Goal: Transaction & Acquisition: Purchase product/service

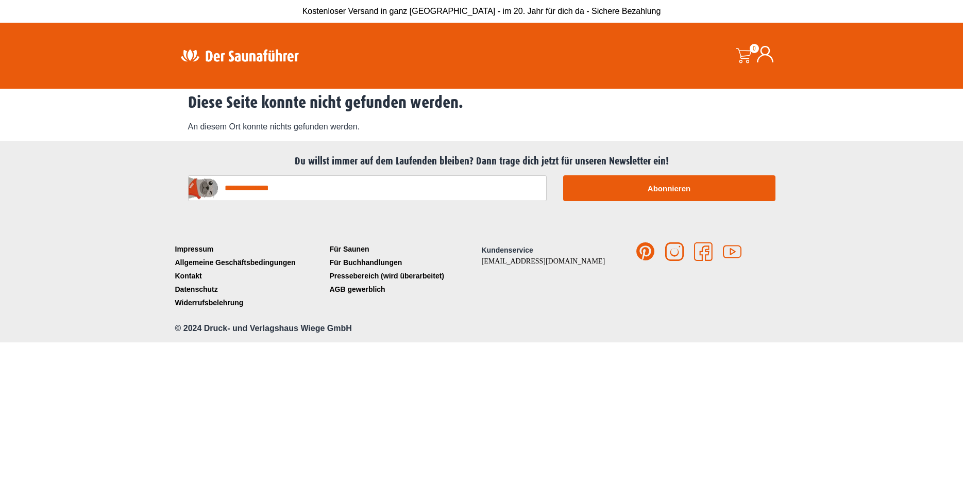
click at [207, 54] on img at bounding box center [240, 55] width 134 height 20
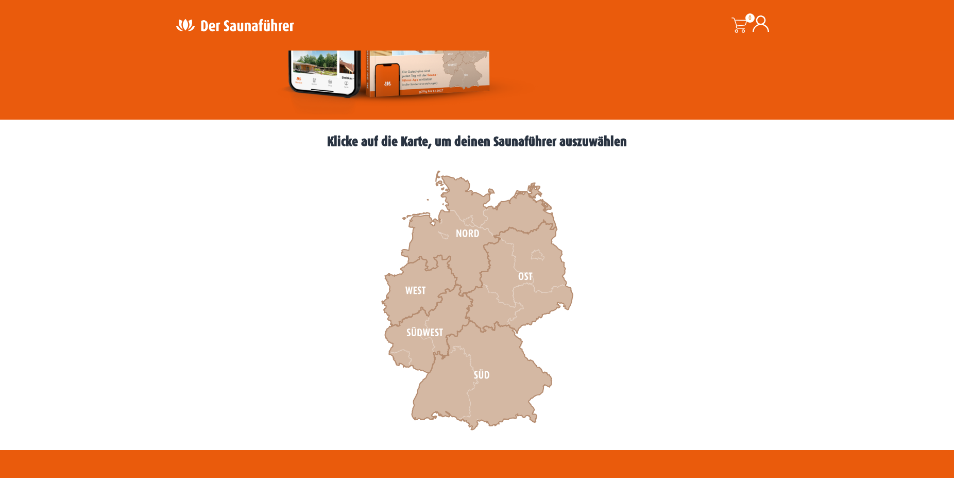
scroll to position [210, 0]
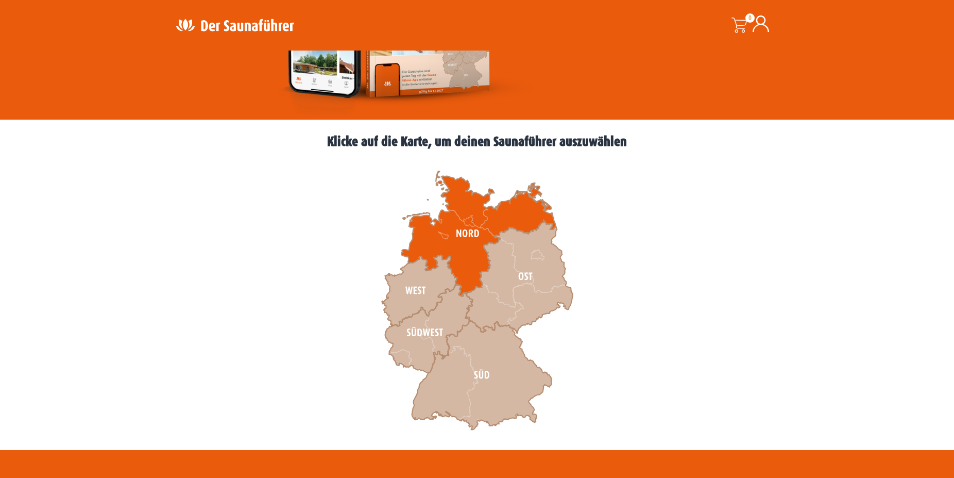
click at [461, 232] on icon at bounding box center [478, 233] width 155 height 125
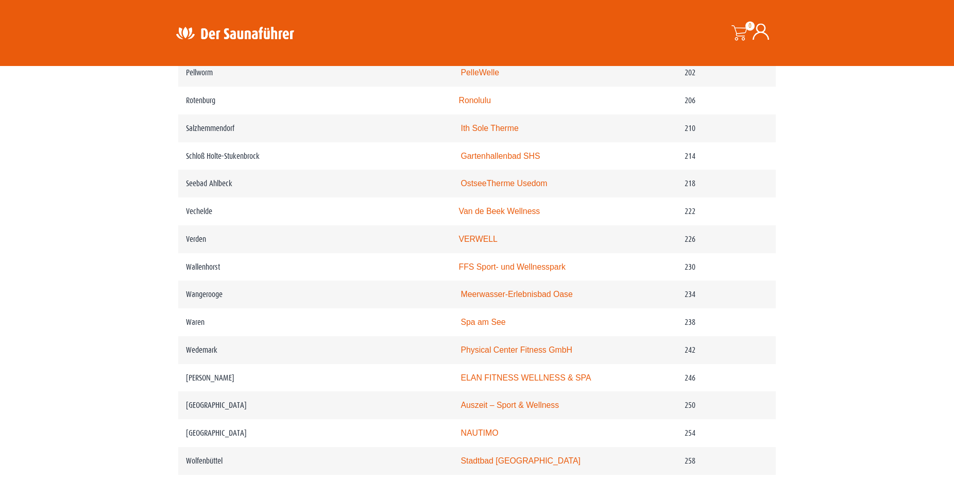
scroll to position [1945, 0]
